Goal: Communication & Community: Answer question/provide support

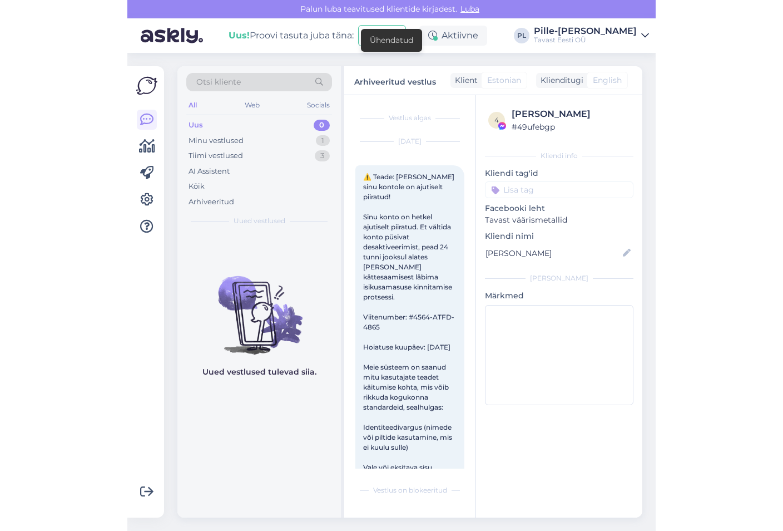
scroll to position [23, 0]
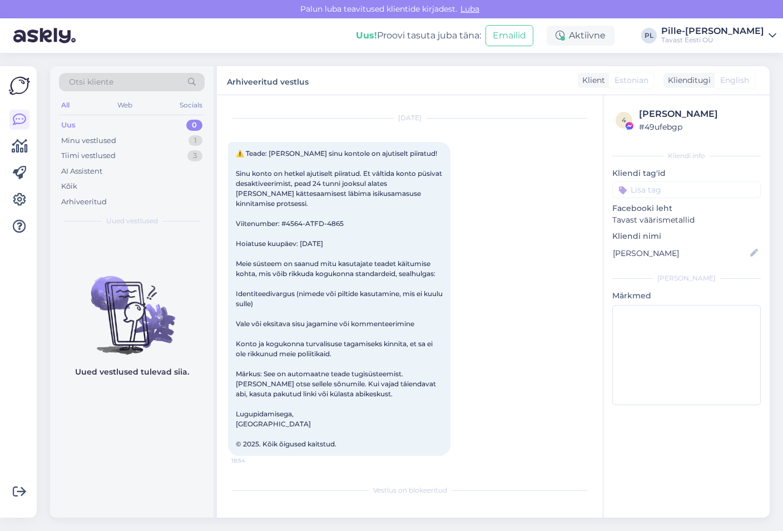
click at [112, 126] on div "Uus 0" at bounding box center [132, 125] width 146 height 16
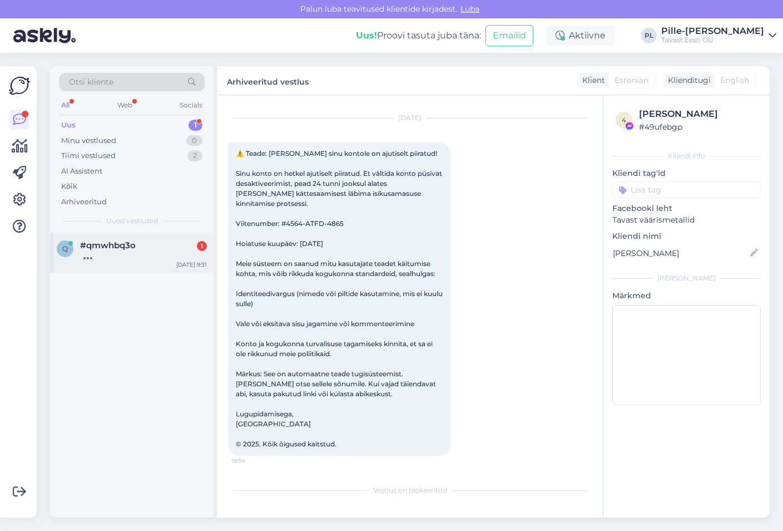
click at [81, 250] on span "#qmwhbq3o" at bounding box center [108, 245] width 56 height 10
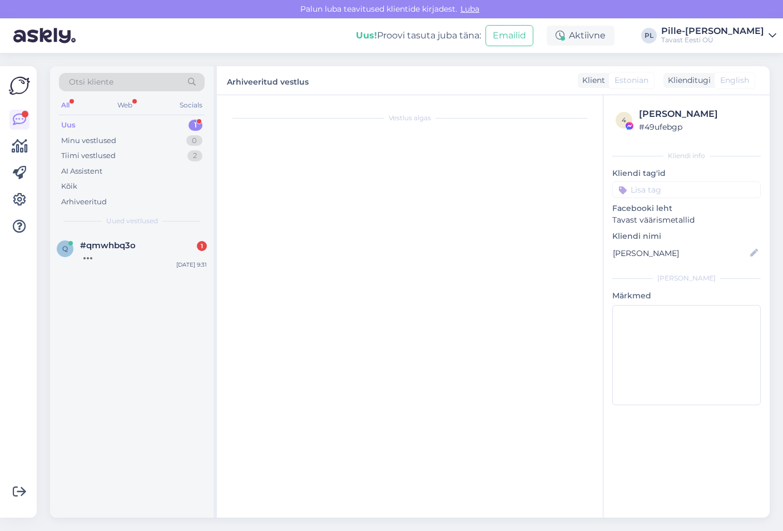
scroll to position [0, 0]
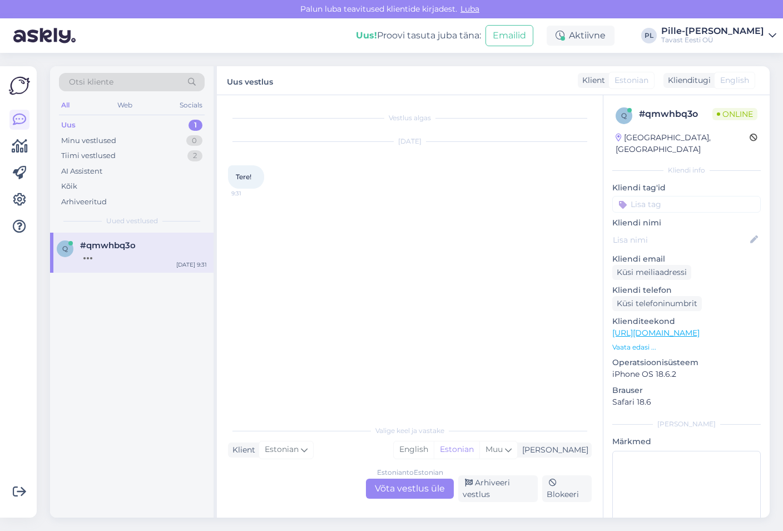
click at [388, 496] on div "Estonian to Estonian Võta vestlus üle" at bounding box center [410, 488] width 88 height 20
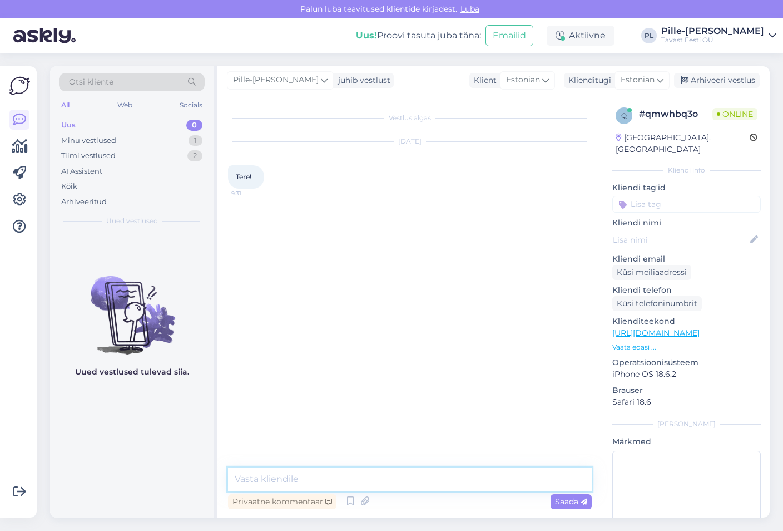
click at [401, 480] on textarea at bounding box center [410, 478] width 364 height 23
type textarea "t"
type textarea "Tere!"
click at [401, 480] on textarea at bounding box center [410, 478] width 364 height 23
type textarea "Kuidas saab aidata?"
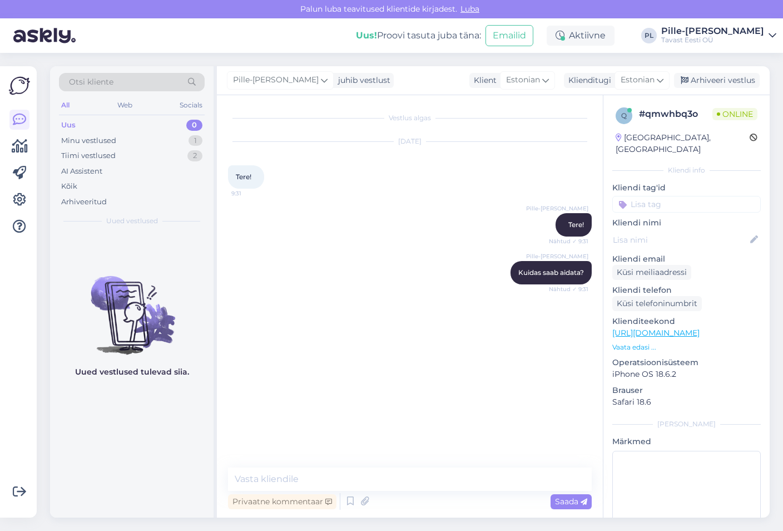
click at [493, 372] on div "Vestlus algas [DATE] Tere! 9:31 Pille-[PERSON_NAME] Tere! Nähtud ✓ 9:31 Pille-R…" at bounding box center [415, 281] width 374 height 351
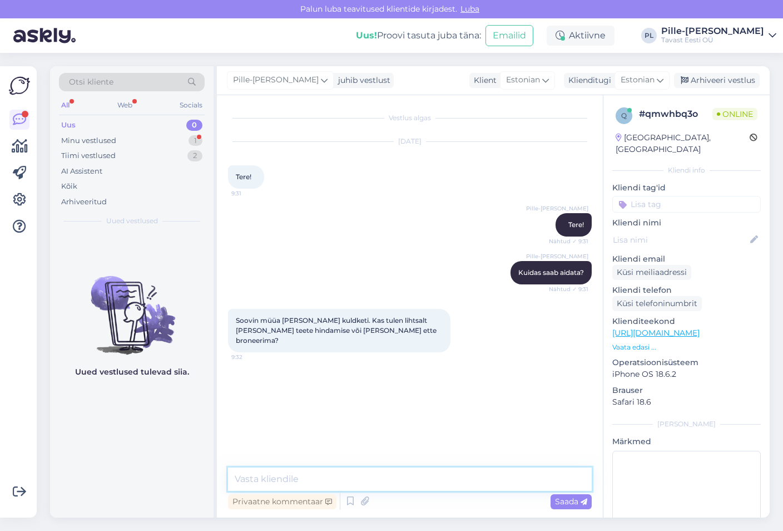
click at [461, 476] on textarea at bounding box center [410, 478] width 364 height 23
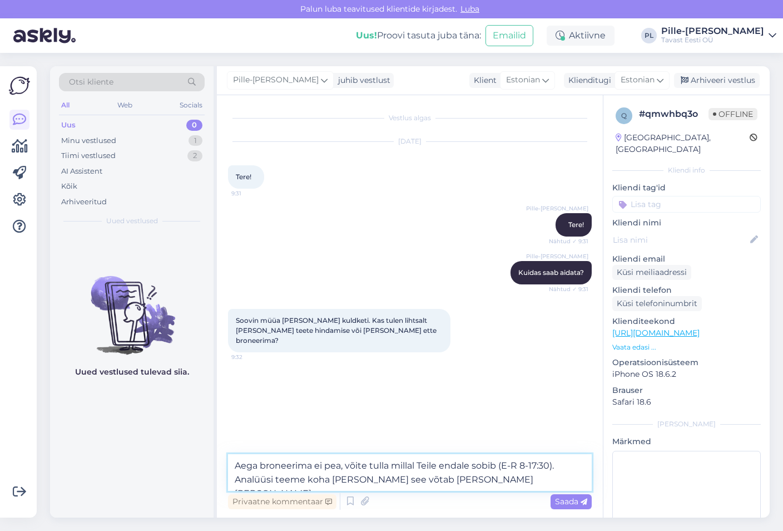
type textarea "Aega broneerima ei pea, võite tulla millal Teile endale sobib (E-R 8-17:30). An…"
